Goal: Task Accomplishment & Management: Complete application form

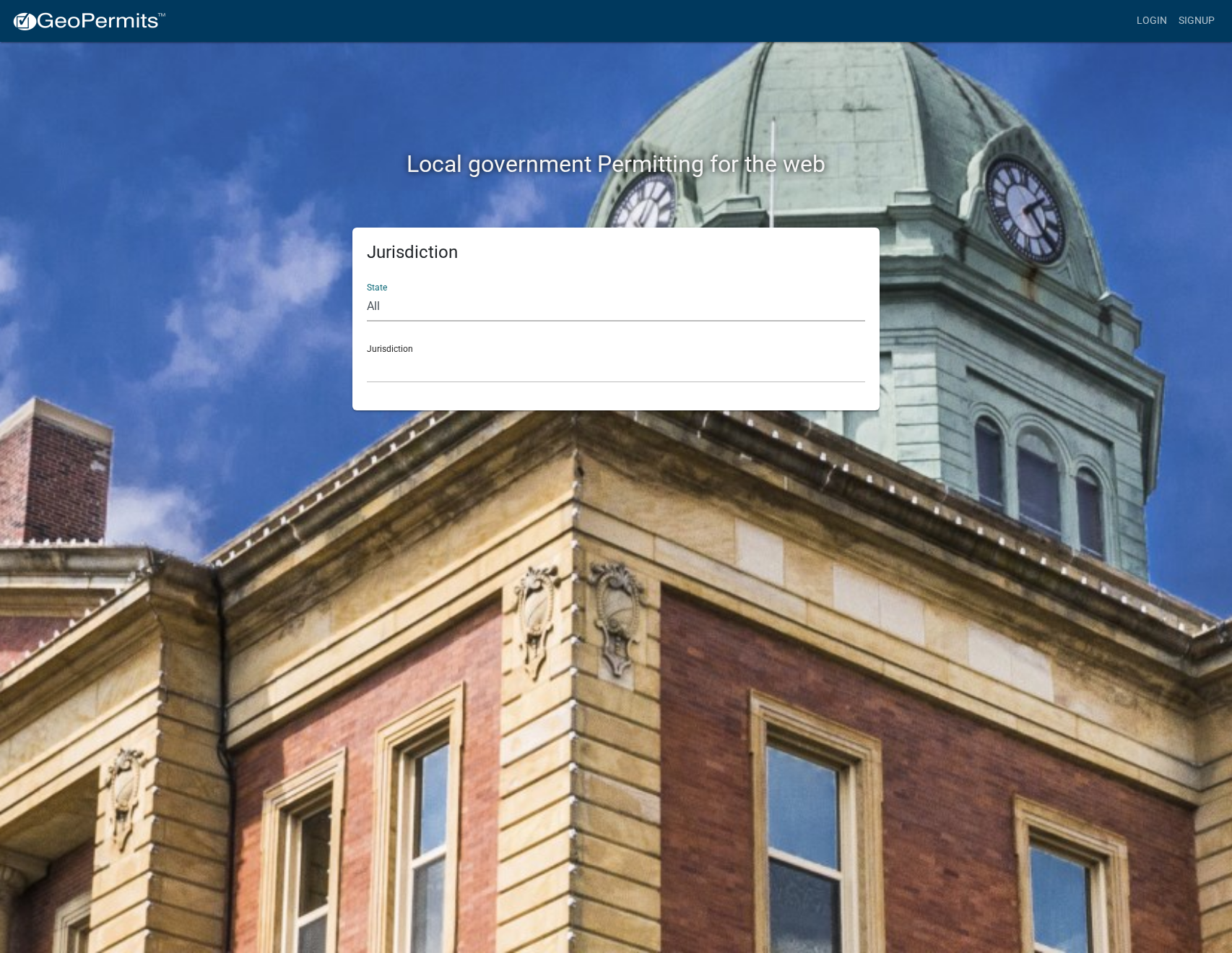
select select "[US_STATE]"
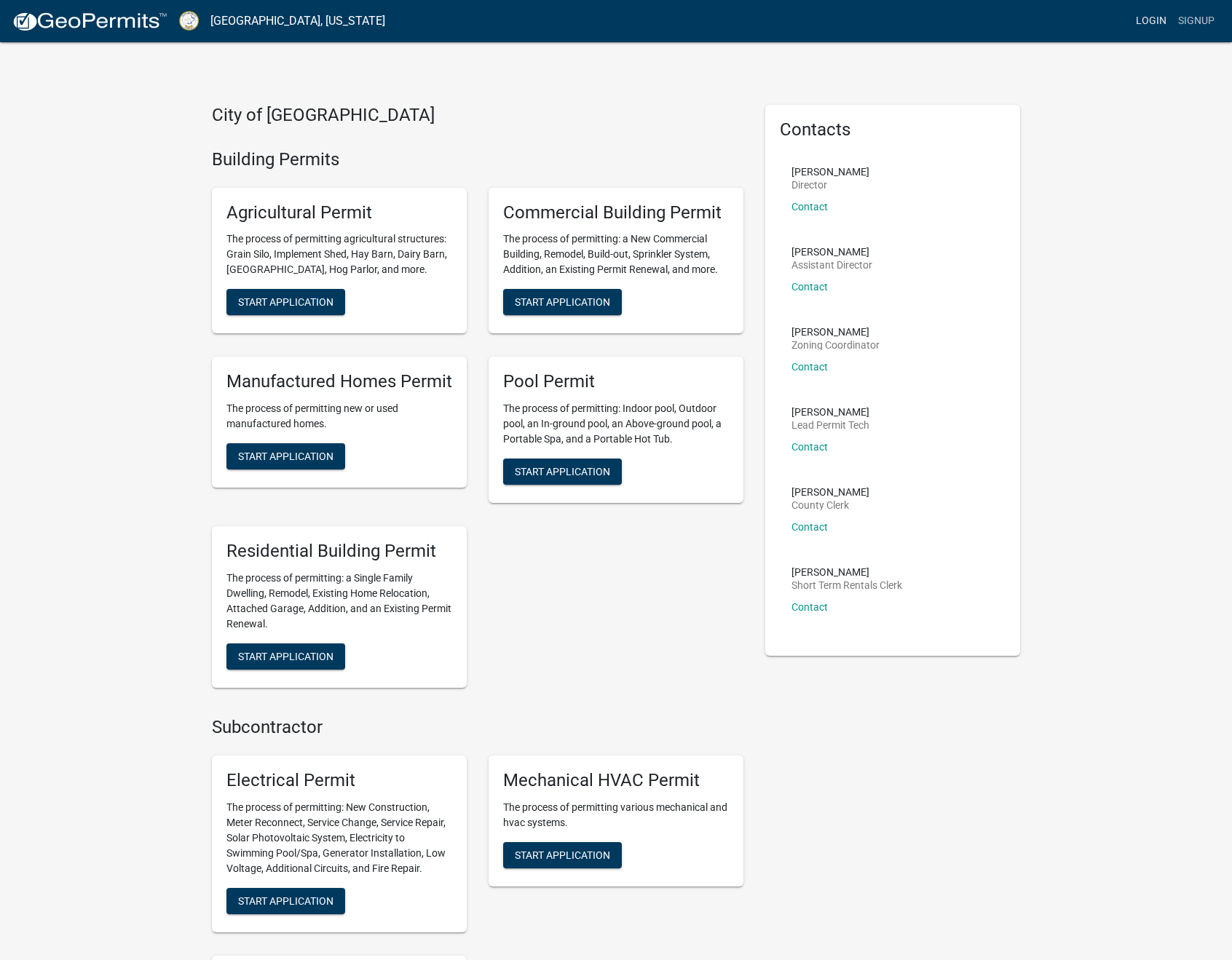
click at [1148, 22] on link "Login" at bounding box center [1150, 21] width 42 height 27
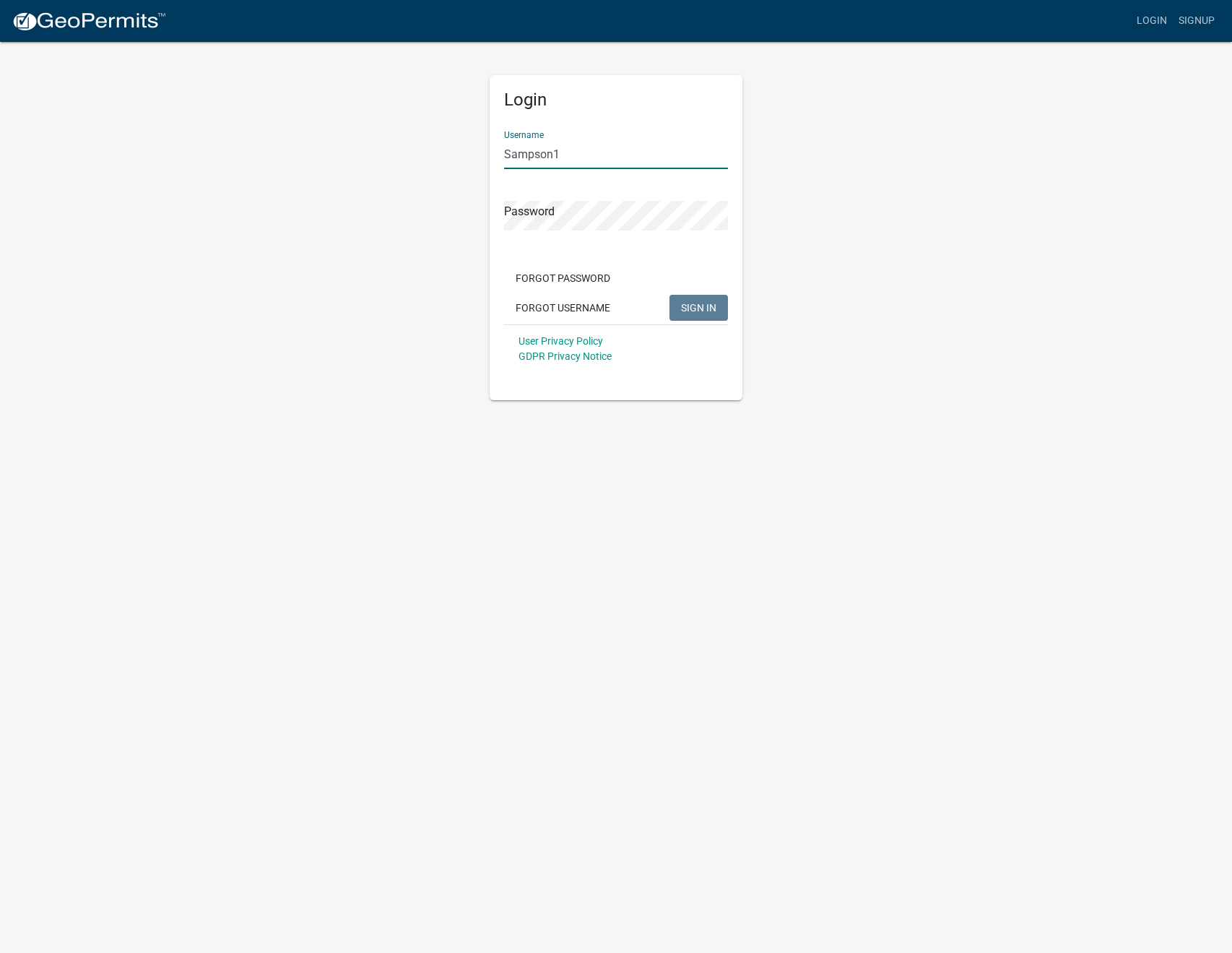
type input "Sampson1"
click at [687, 304] on span "SIGN IN" at bounding box center [699, 308] width 36 height 12
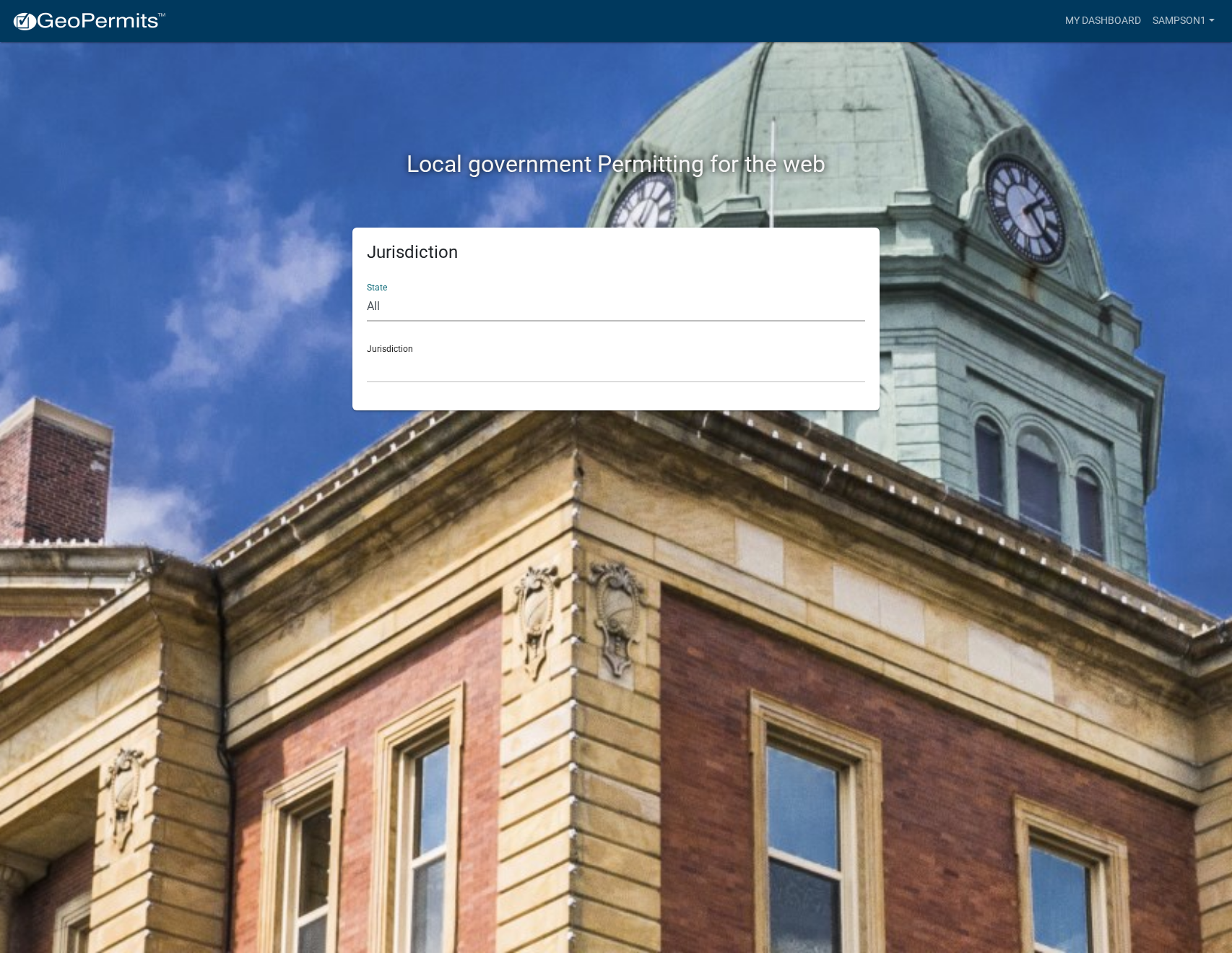
select select "[US_STATE]"
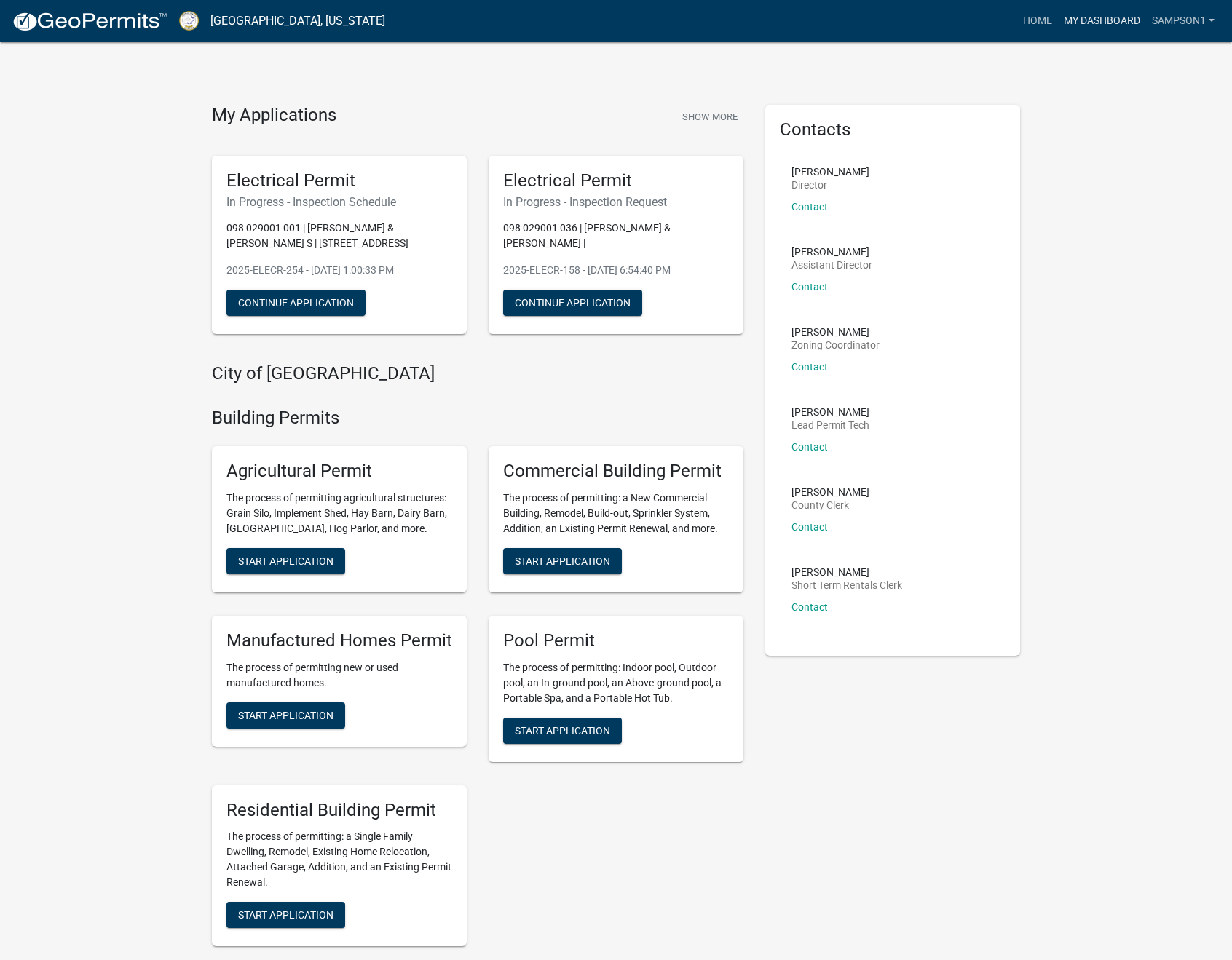
click at [1106, 20] on link "My Dashboard" at bounding box center [1101, 21] width 88 height 27
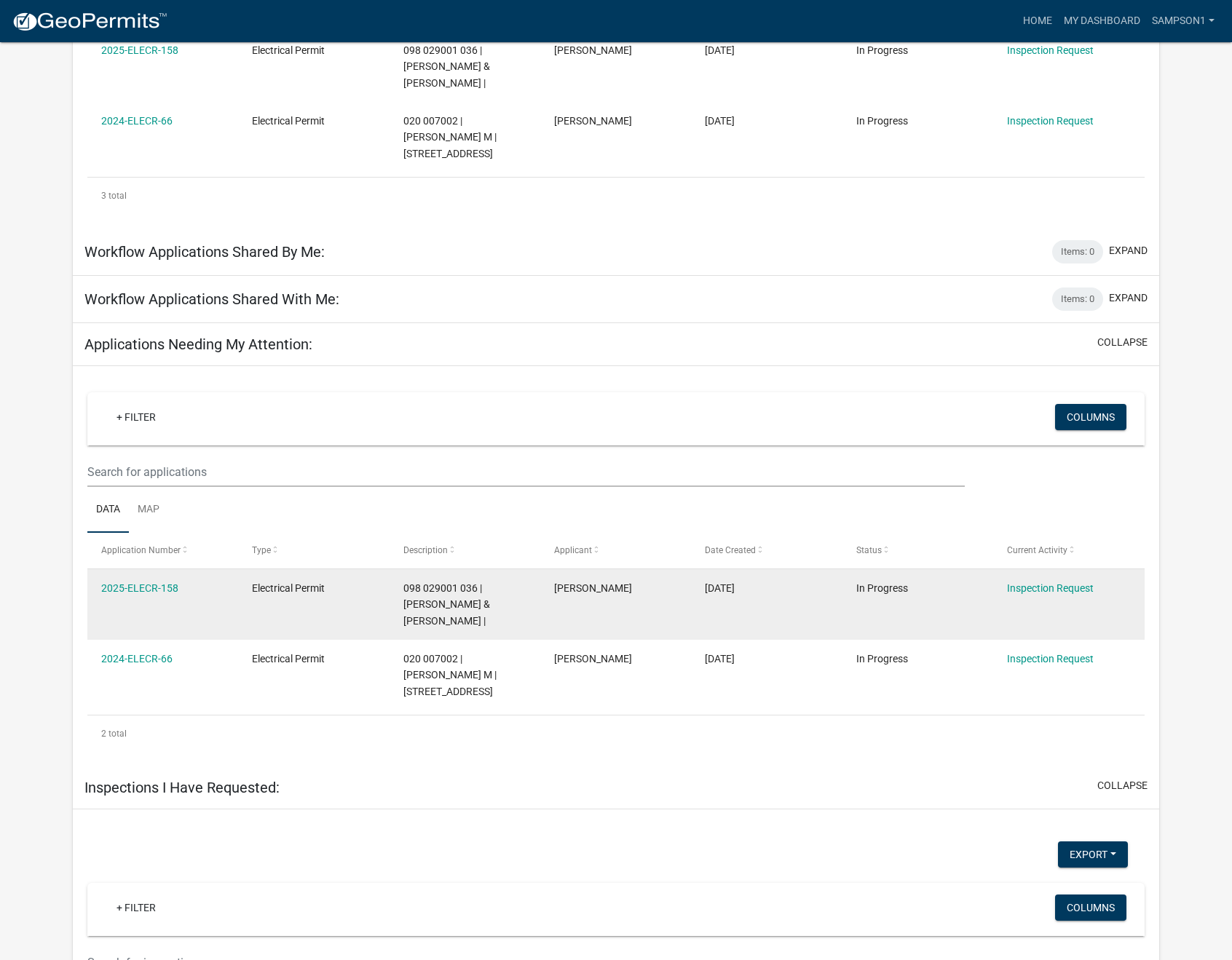
scroll to position [458, 0]
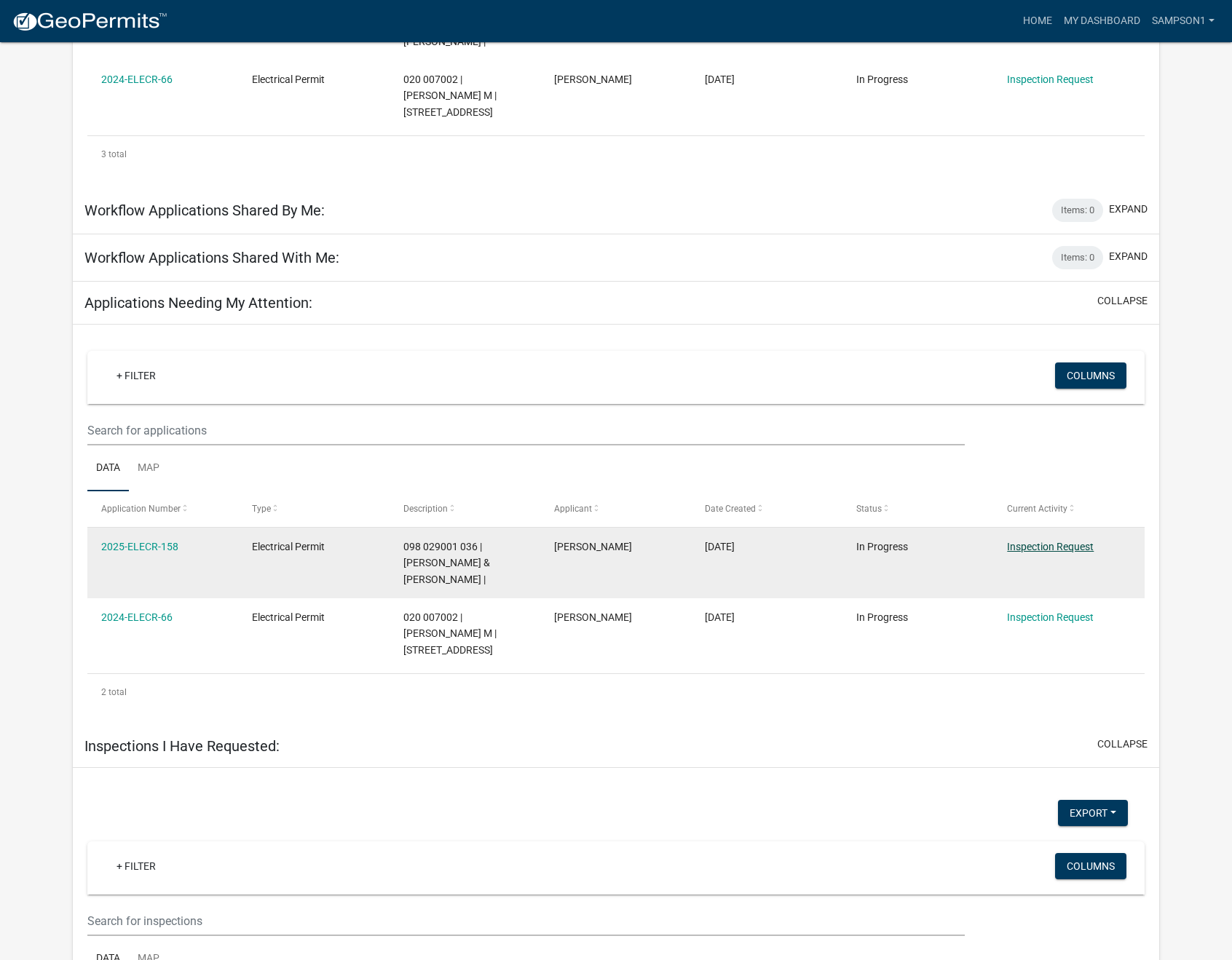
click at [1051, 540] on link "Inspection Request" at bounding box center [1049, 546] width 86 height 12
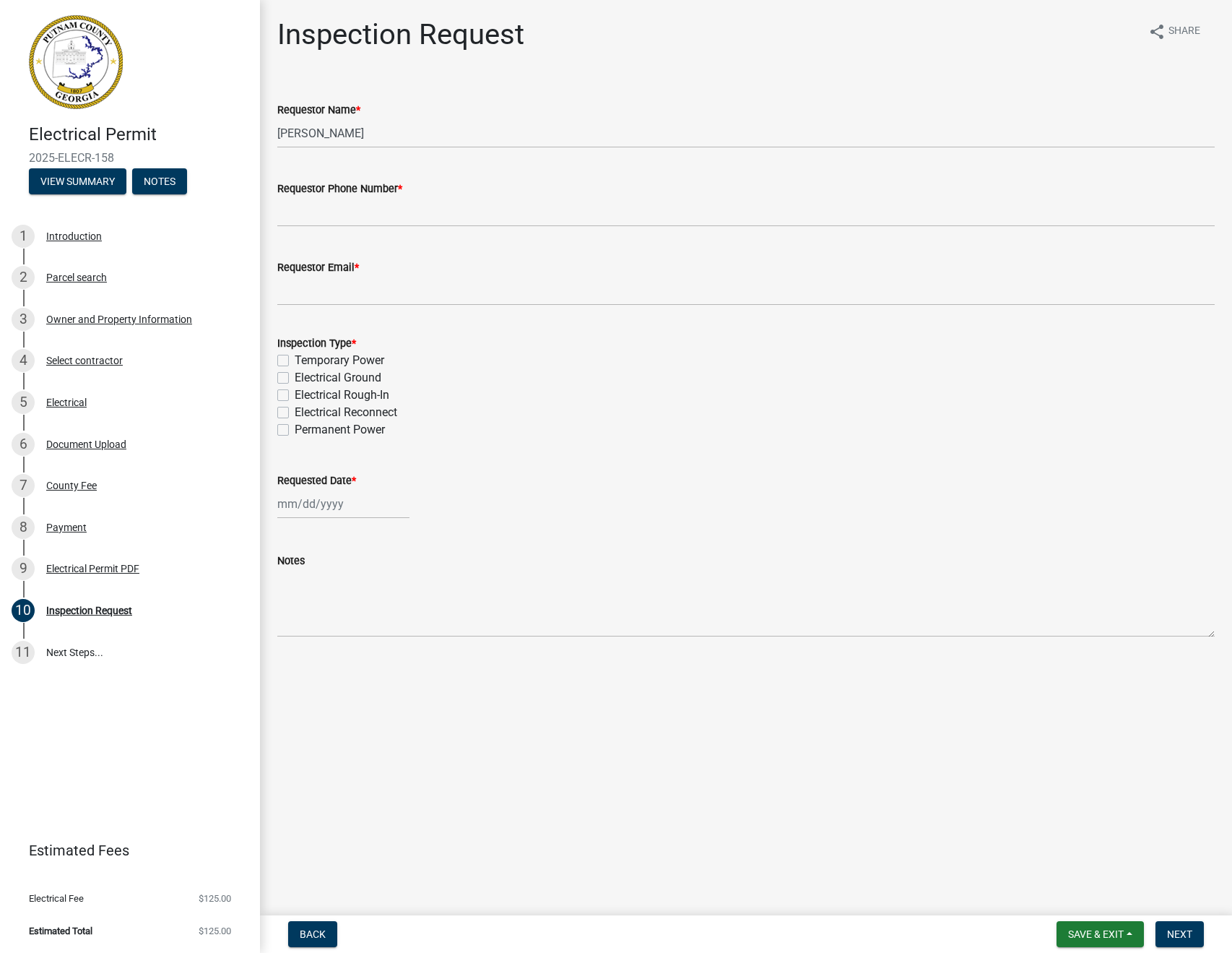
click at [295, 359] on label "Temporary Power" at bounding box center [340, 360] width 90 height 17
click at [295, 359] on input "Temporary Power" at bounding box center [299, 356] width 9 height 9
checkbox input "true"
checkbox input "false"
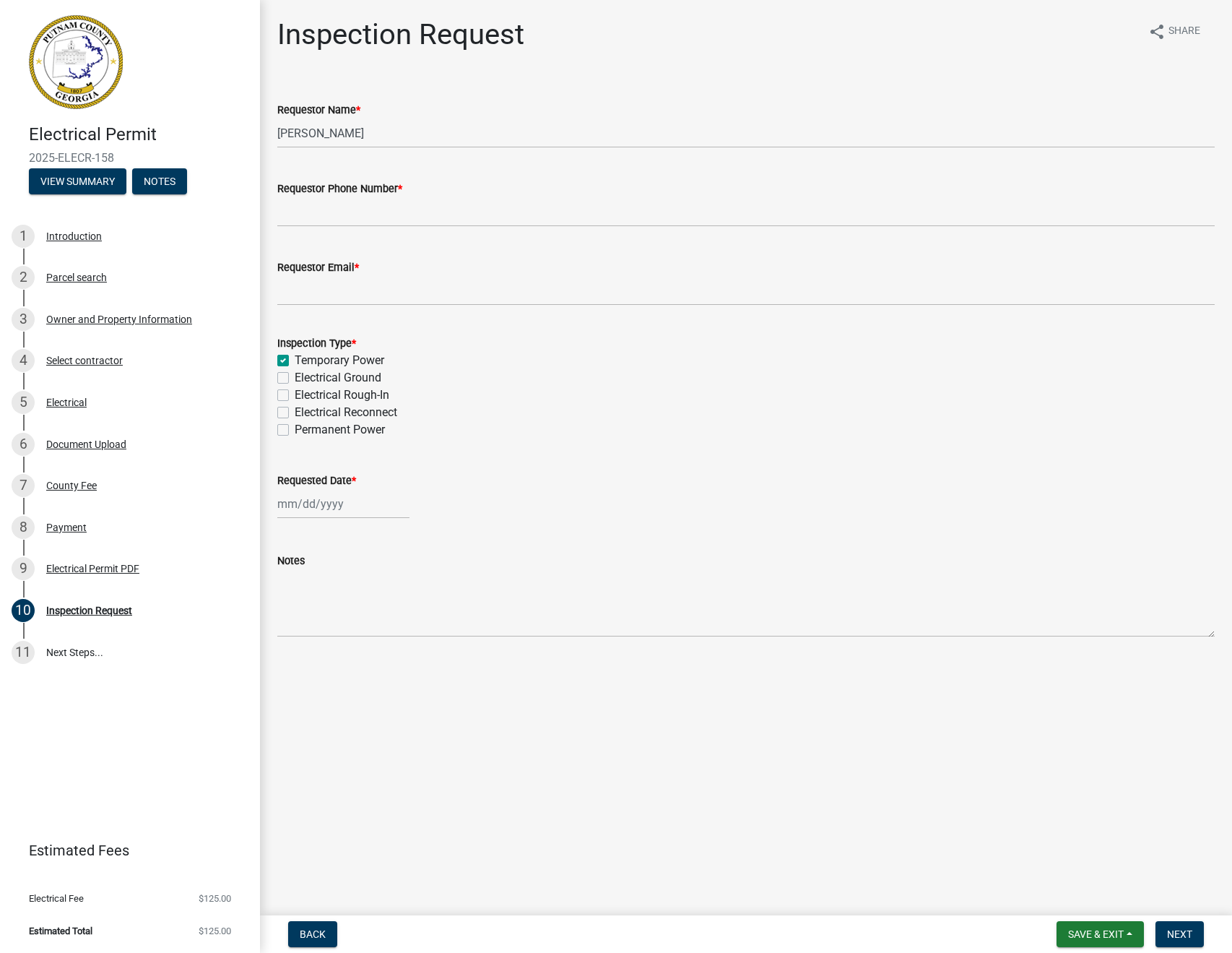
checkbox input "false"
click at [441, 197] on input "Requestor Phone Number *" at bounding box center [745, 212] width 937 height 30
type input "[PHONE_NUMBER]"
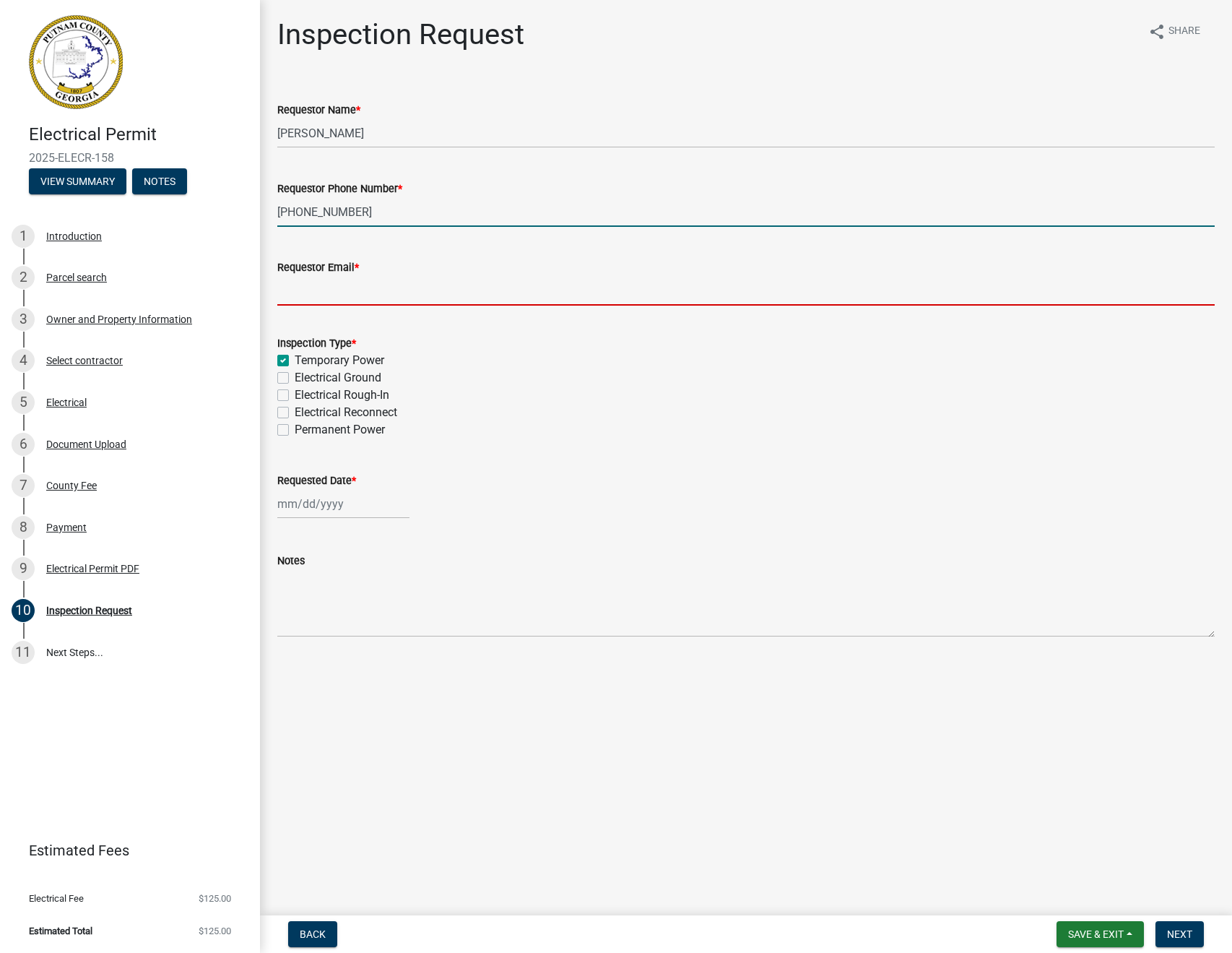
click at [397, 286] on input "Requestor Email *" at bounding box center [745, 291] width 937 height 30
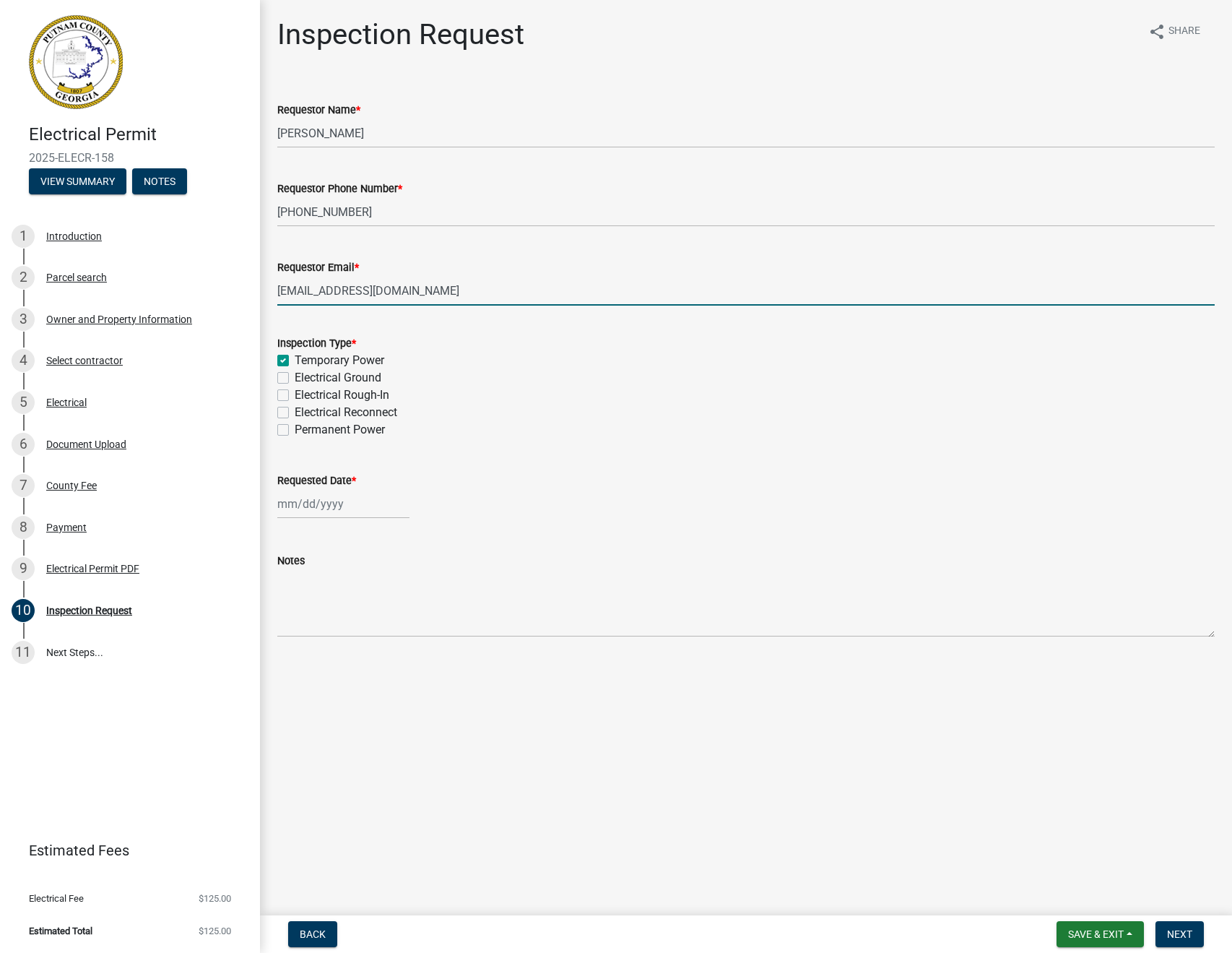
type input "[EMAIL_ADDRESS][DOMAIN_NAME]"
click at [309, 504] on div at bounding box center [343, 503] width 132 height 30
select select "8"
select select "2025"
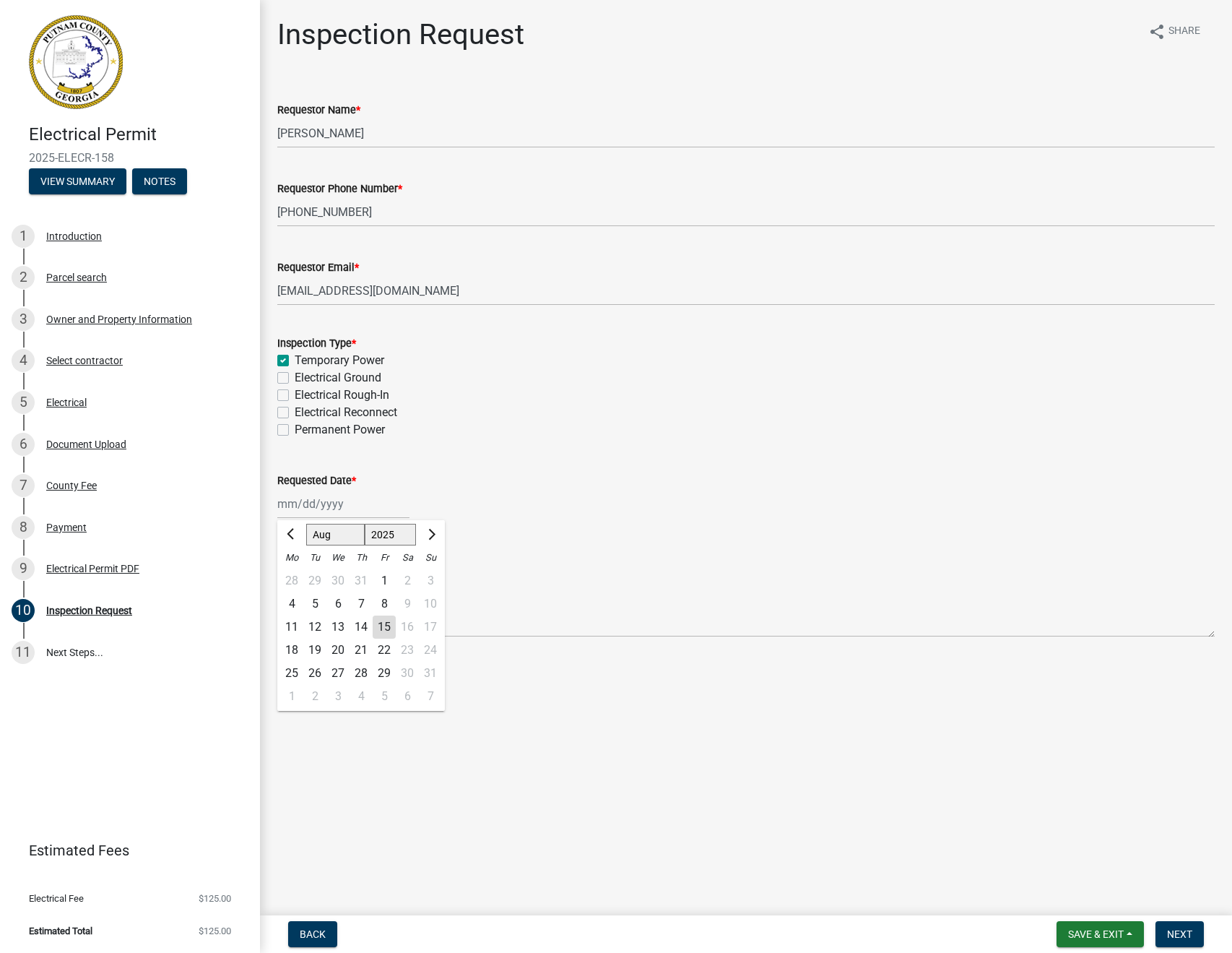
click at [297, 647] on div "18" at bounding box center [291, 650] width 23 height 23
type input "[DATE]"
click at [1178, 937] on span "Next" at bounding box center [1180, 934] width 25 height 12
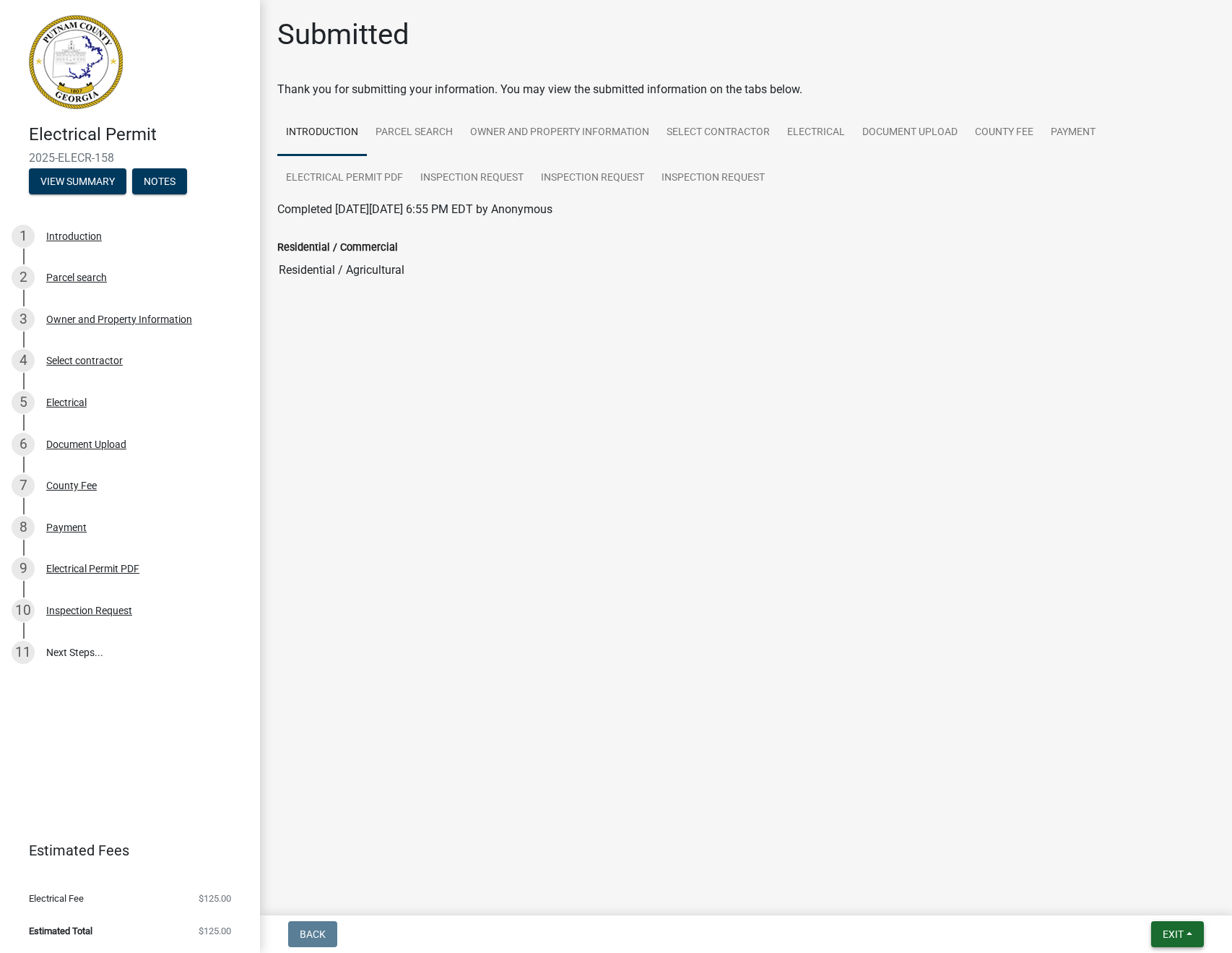
click at [1163, 937] on span "Exit" at bounding box center [1173, 934] width 21 height 12
click at [1119, 893] on button "Save & Exit" at bounding box center [1146, 896] width 115 height 35
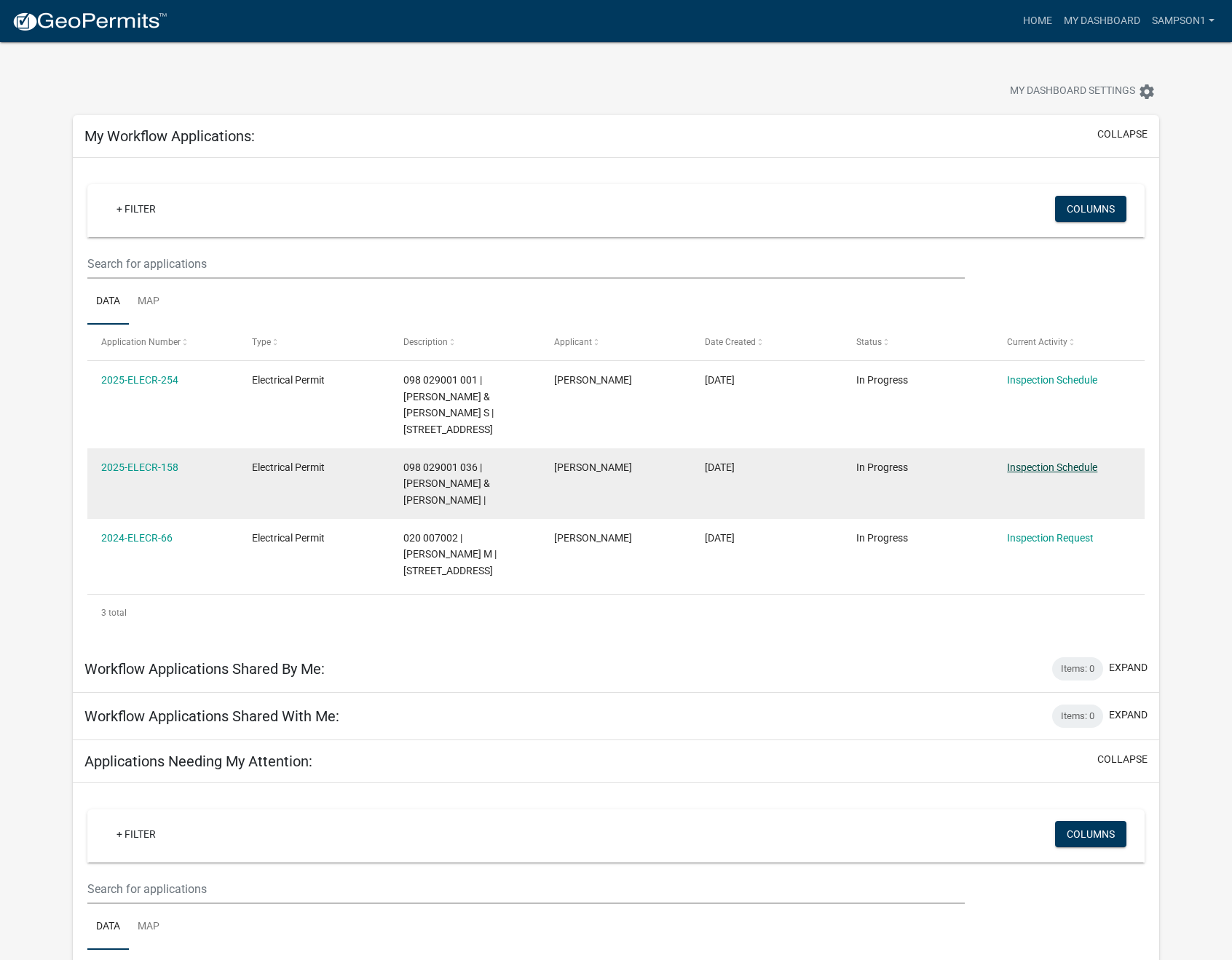
click at [1013, 462] on link "Inspection Schedule" at bounding box center [1052, 468] width 91 height 12
